Goal: Task Accomplishment & Management: Use online tool/utility

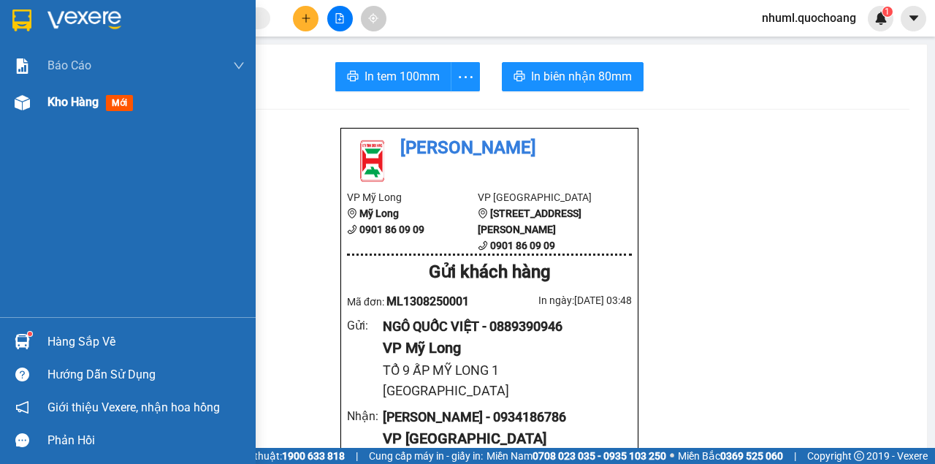
click at [28, 100] on img at bounding box center [22, 102] width 15 height 15
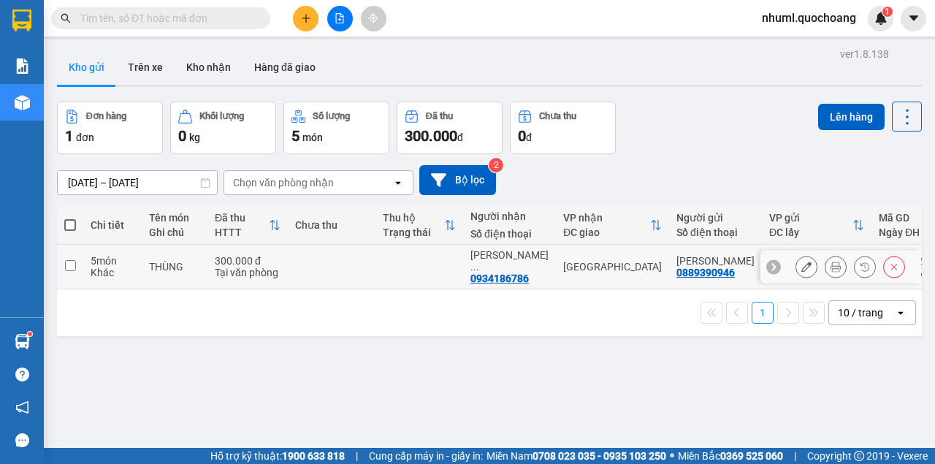
click at [75, 265] on input "checkbox" at bounding box center [70, 265] width 11 height 11
checkbox input "true"
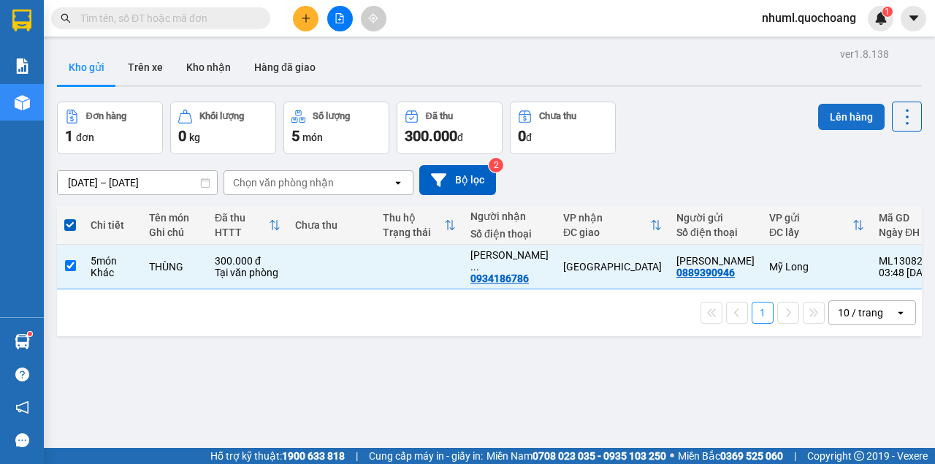
click at [865, 122] on button "Lên hàng" at bounding box center [851, 117] width 66 height 26
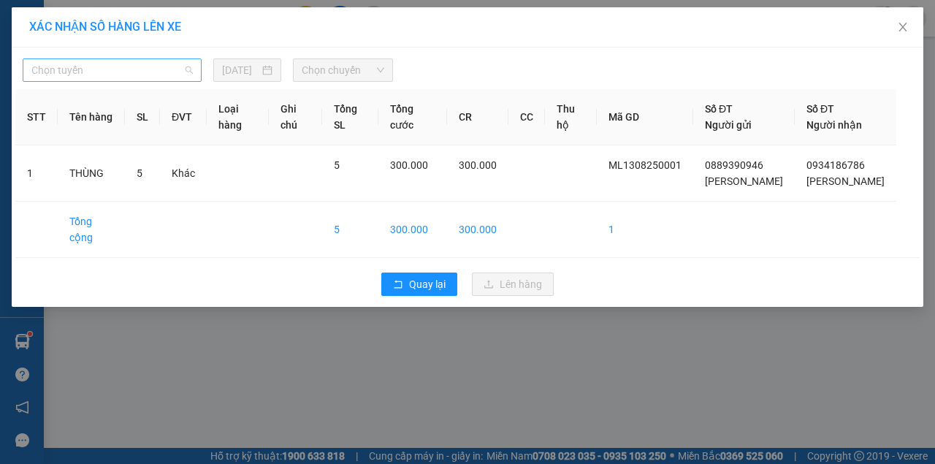
click at [108, 69] on span "Chọn tuyến" at bounding box center [111, 70] width 161 height 22
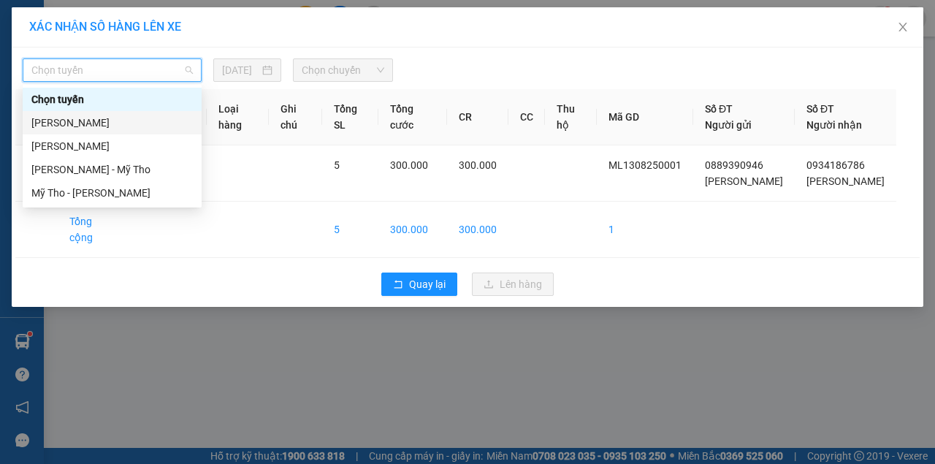
click at [96, 123] on div "[PERSON_NAME]" at bounding box center [111, 123] width 161 height 16
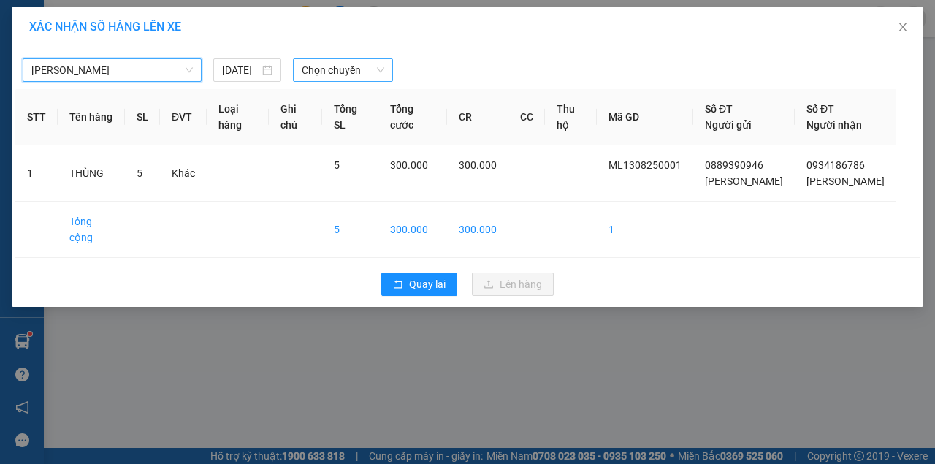
click at [337, 63] on span "Chọn chuyến" at bounding box center [343, 70] width 82 height 22
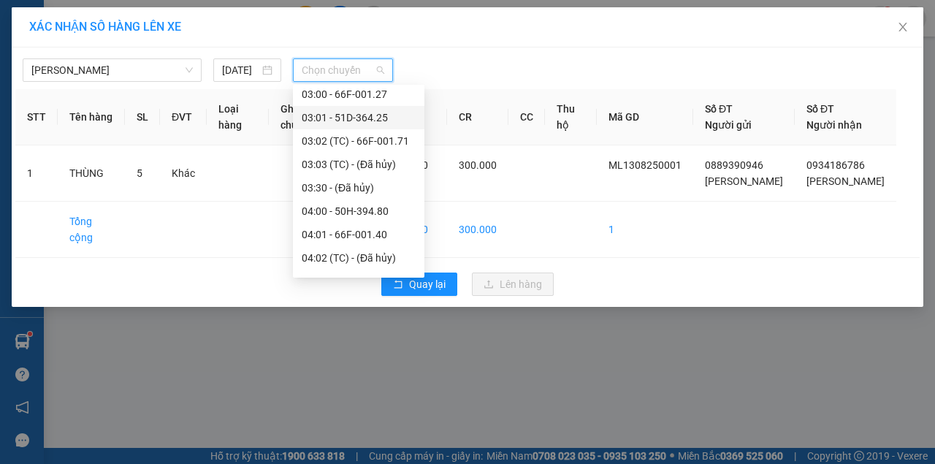
scroll to position [146, 0]
click at [387, 231] on div "04:01 - 66F-001.40" at bounding box center [359, 234] width 114 height 16
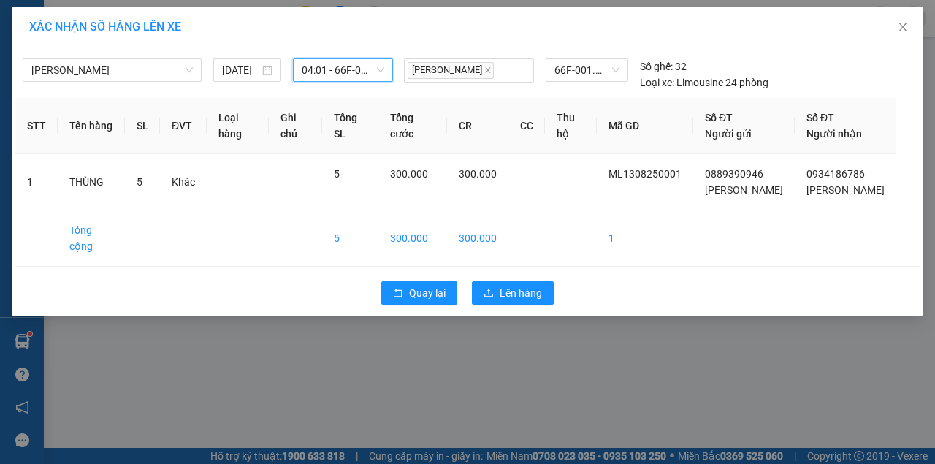
click at [366, 70] on span "04:01 - 66F-001.40" at bounding box center [343, 70] width 82 height 22
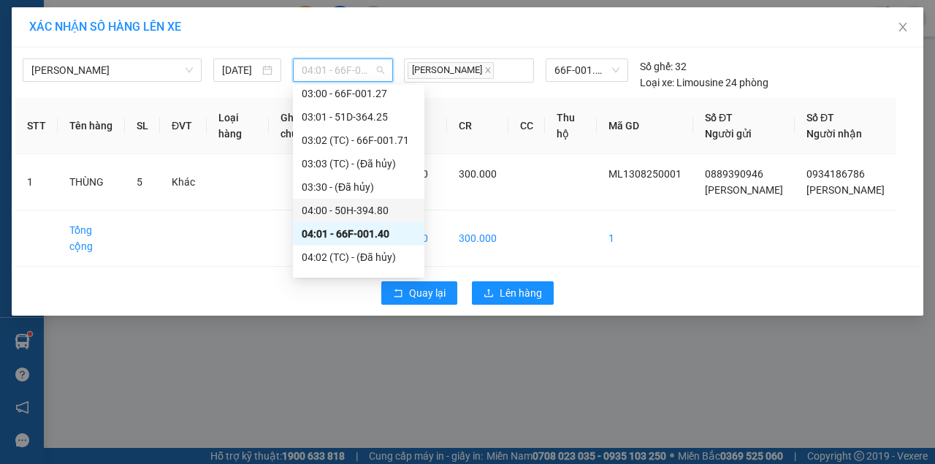
click at [370, 209] on div "04:00 - 50H-394.80" at bounding box center [359, 210] width 114 height 16
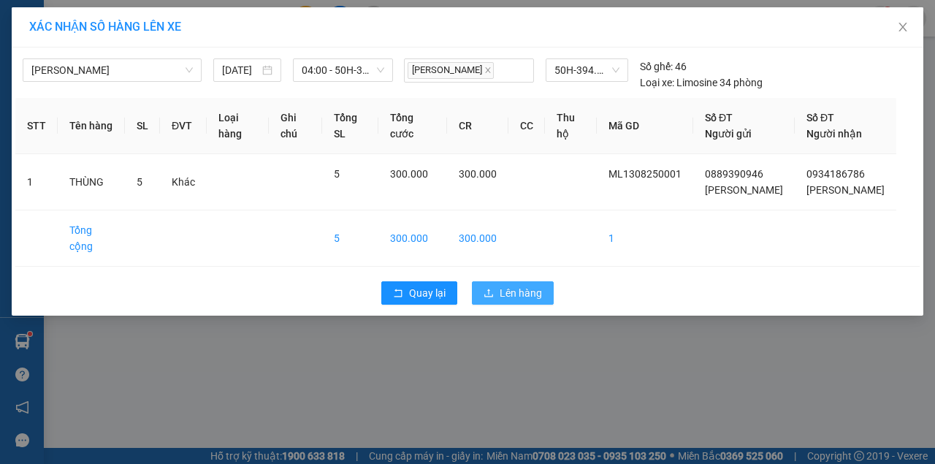
click at [540, 301] on span "Lên hàng" at bounding box center [521, 293] width 42 height 16
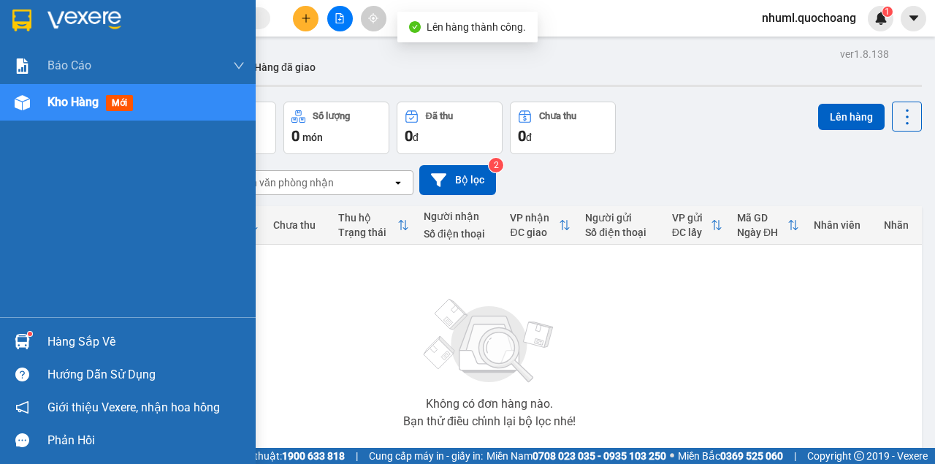
click at [1, 344] on div "Hàng sắp về" at bounding box center [128, 341] width 256 height 33
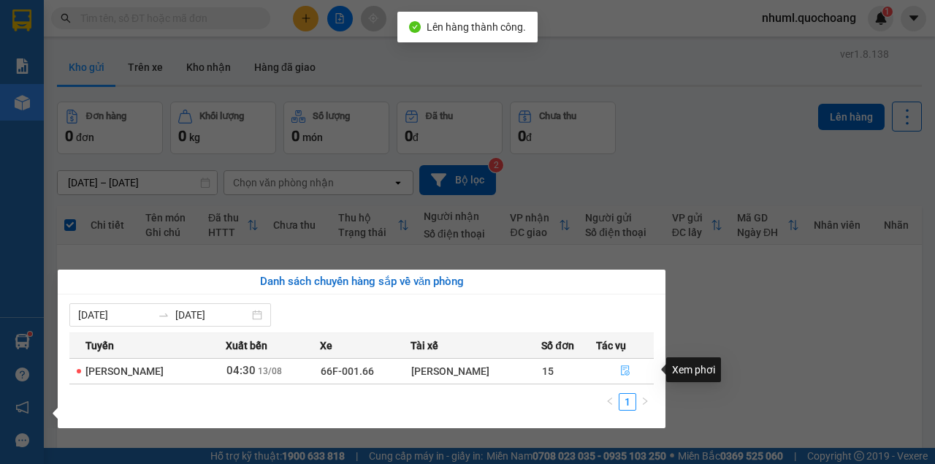
click at [627, 367] on icon "file-done" at bounding box center [625, 370] width 10 height 10
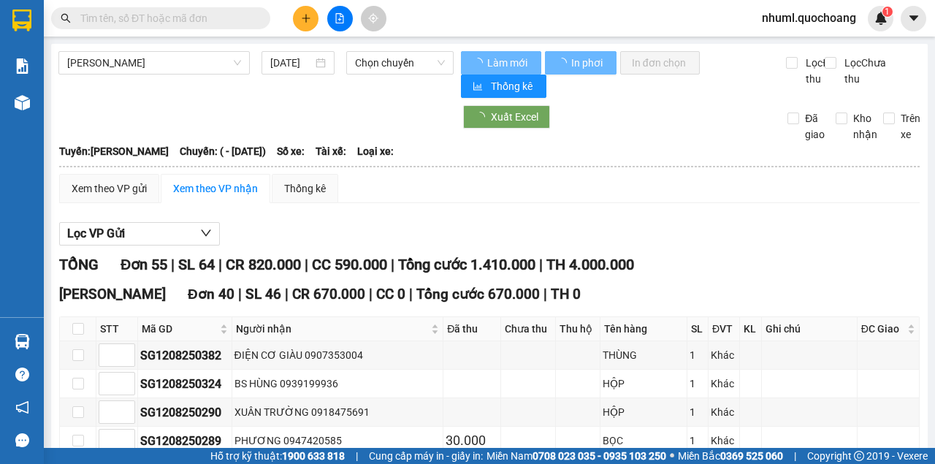
type input "[DATE]"
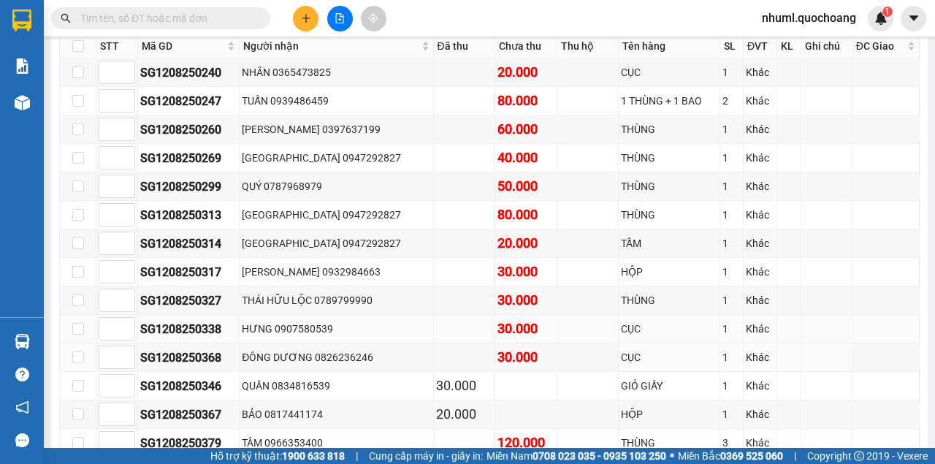
scroll to position [1510, 0]
